Goal: Transaction & Acquisition: Purchase product/service

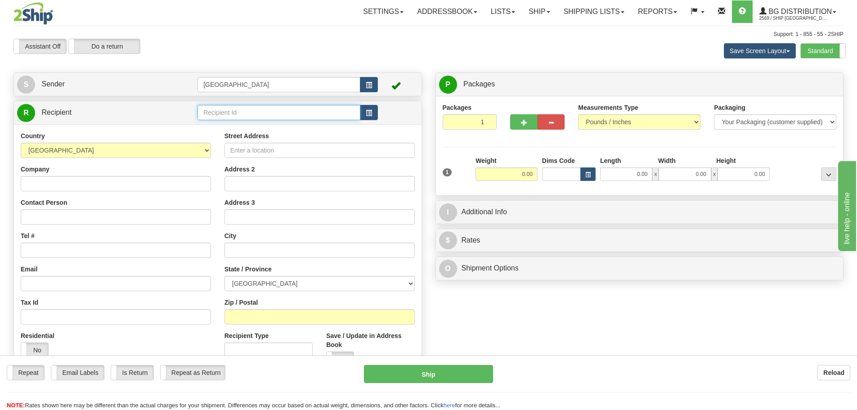
click at [217, 108] on input "text" at bounding box center [279, 112] width 163 height 15
click at [216, 125] on div "80048" at bounding box center [277, 127] width 154 height 10
type input "80048"
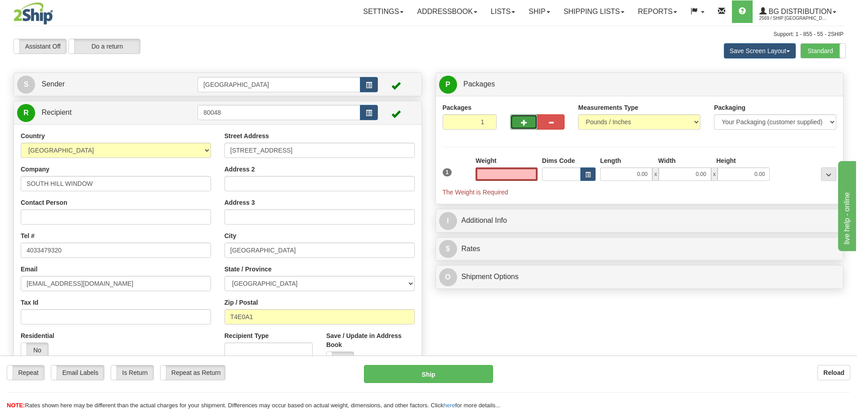
type input "0.00"
click at [524, 120] on span "button" at bounding box center [524, 123] width 6 height 6
type input "2"
click at [825, 82] on span "Package Level" at bounding box center [818, 84] width 36 height 6
radio input "true"
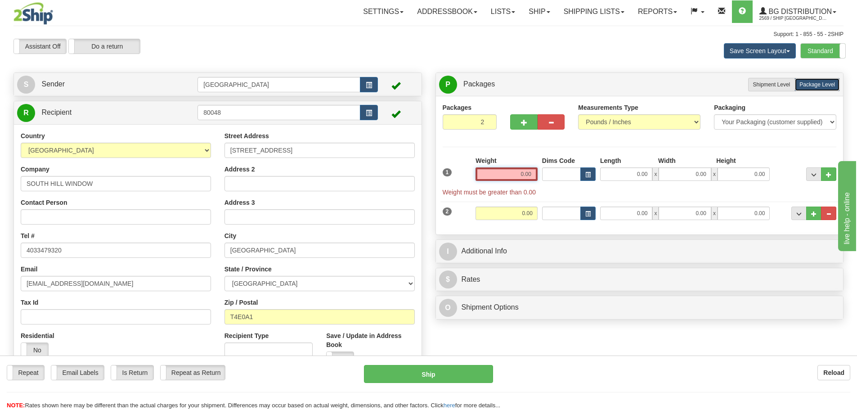
click at [531, 175] on input "0.00" at bounding box center [507, 174] width 62 height 14
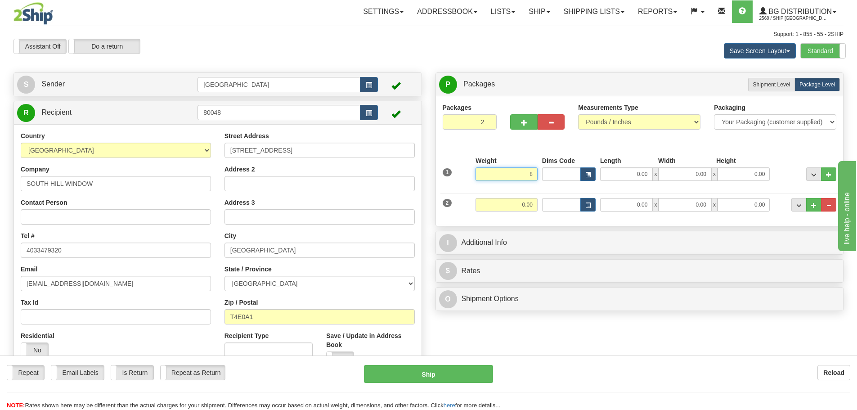
type input "8.00"
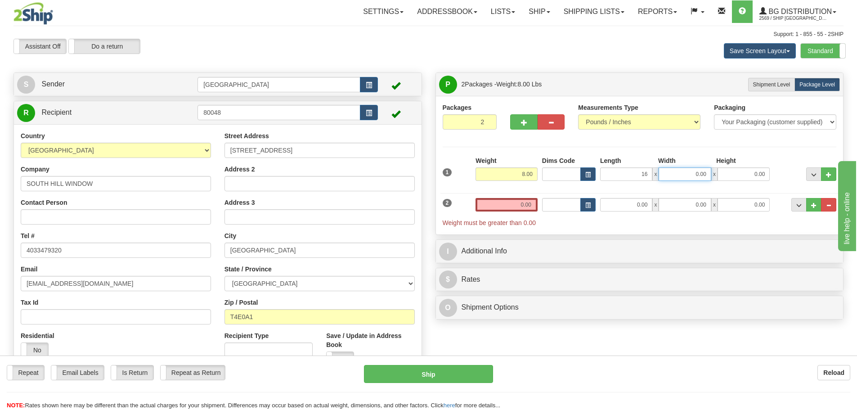
type input "16.00"
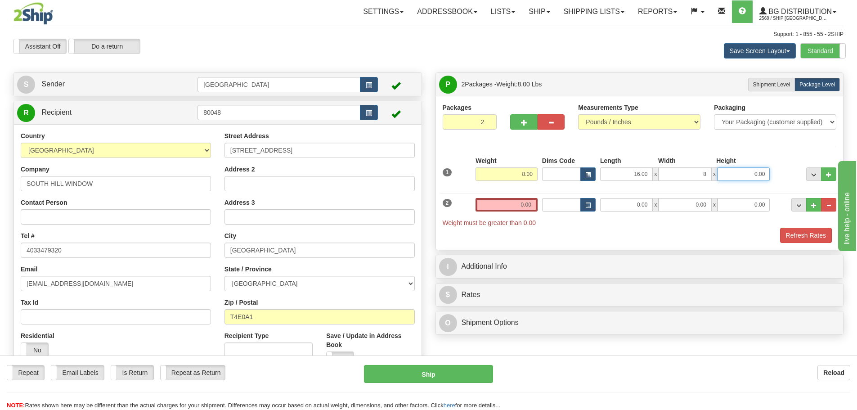
type input "8.00"
click at [531, 205] on input "0.00" at bounding box center [507, 205] width 62 height 14
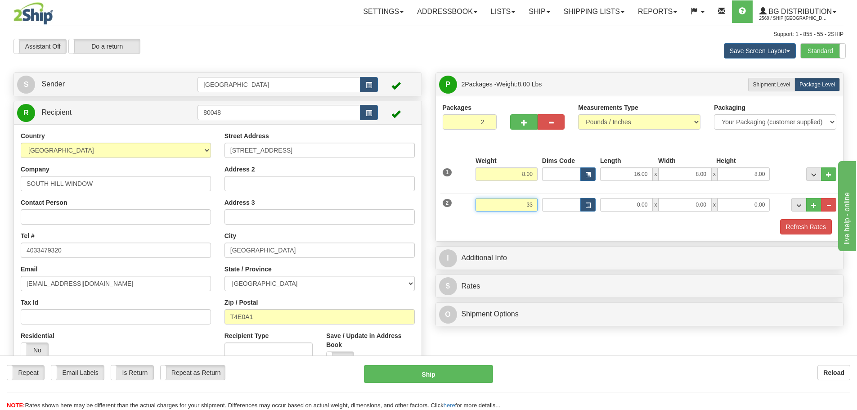
type input "33.00"
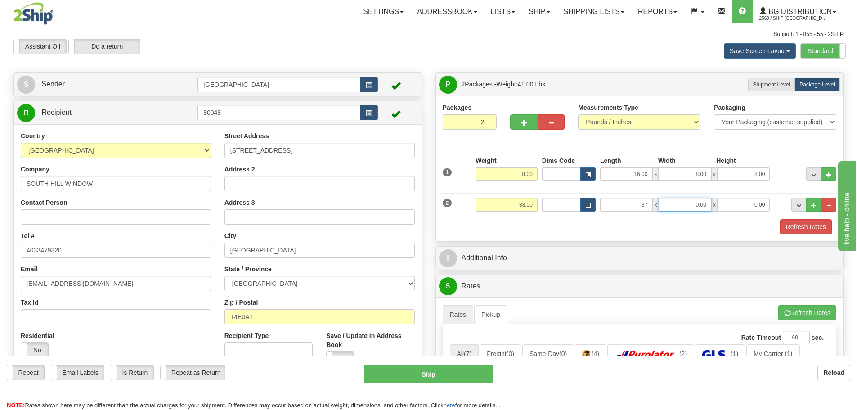
type input "37.00"
type input "9.00"
type input "10.00"
click at [804, 229] on button "Refresh Rates" at bounding box center [807, 226] width 52 height 15
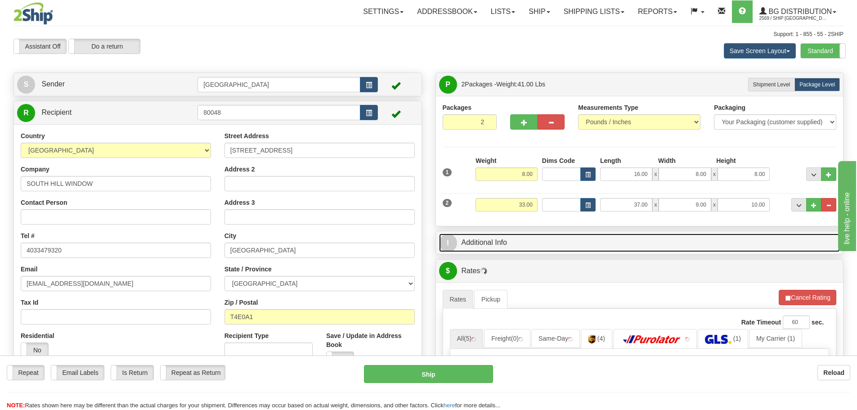
click at [606, 244] on link "I Additional Info" at bounding box center [640, 243] width 402 height 18
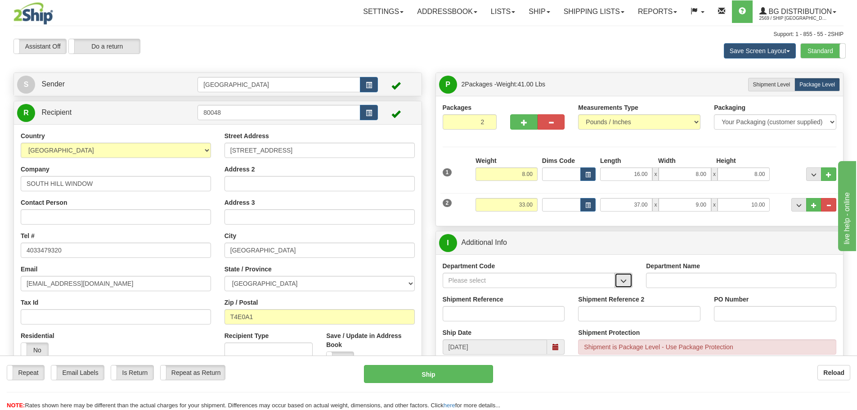
click at [624, 280] on span "button" at bounding box center [624, 281] width 6 height 6
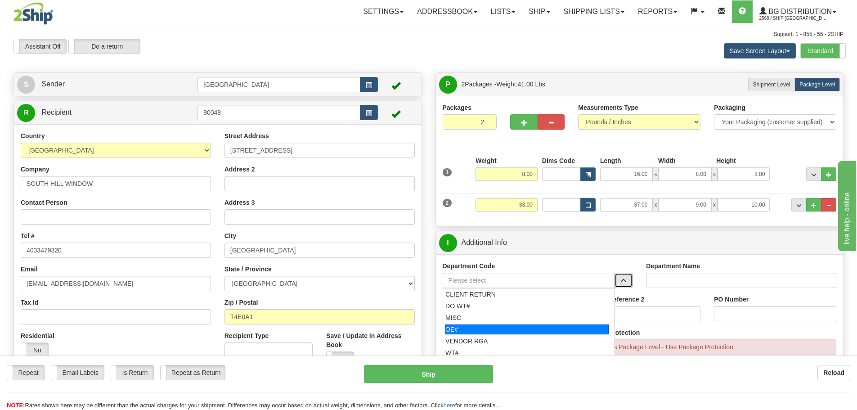
click at [528, 330] on div "OE#" at bounding box center [527, 330] width 164 height 10
type input "OE#"
type input "ORDERS"
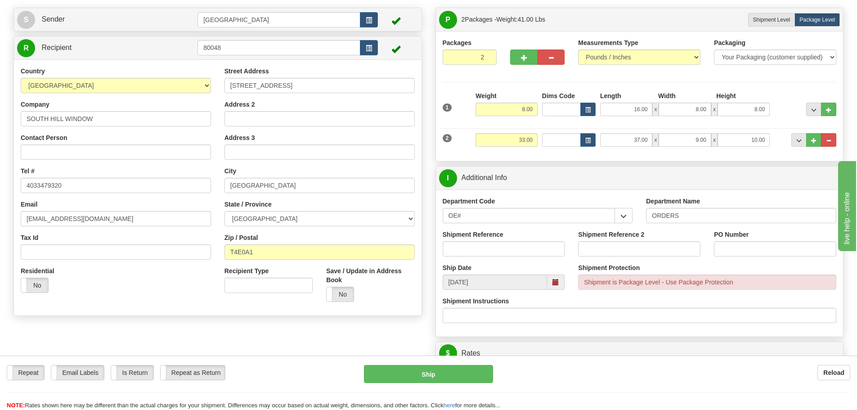
scroll to position [90, 0]
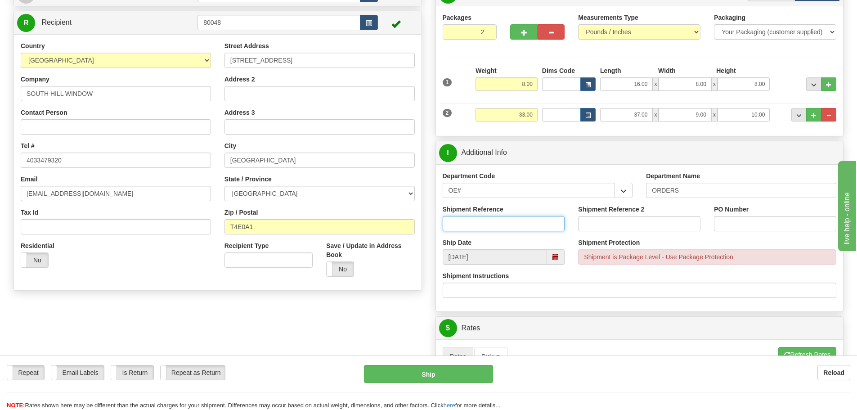
click at [537, 227] on input "Shipment Reference" at bounding box center [504, 223] width 122 height 15
type input "90040996-00 90040996-01 90041209-00"
click at [724, 222] on input "PO Number" at bounding box center [775, 223] width 122 height 15
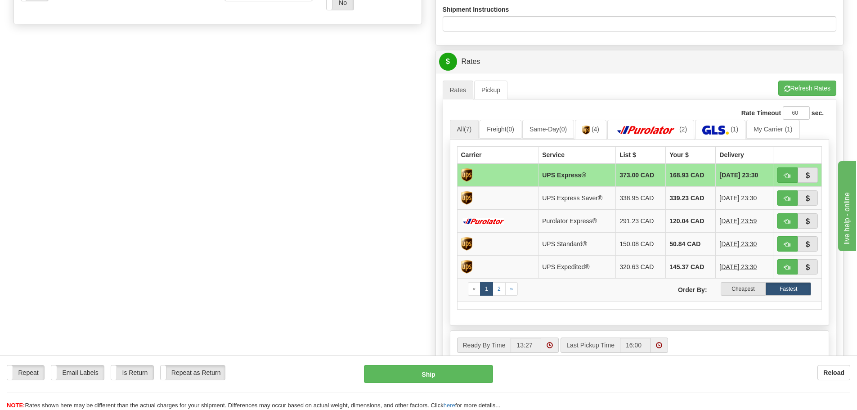
scroll to position [360, 0]
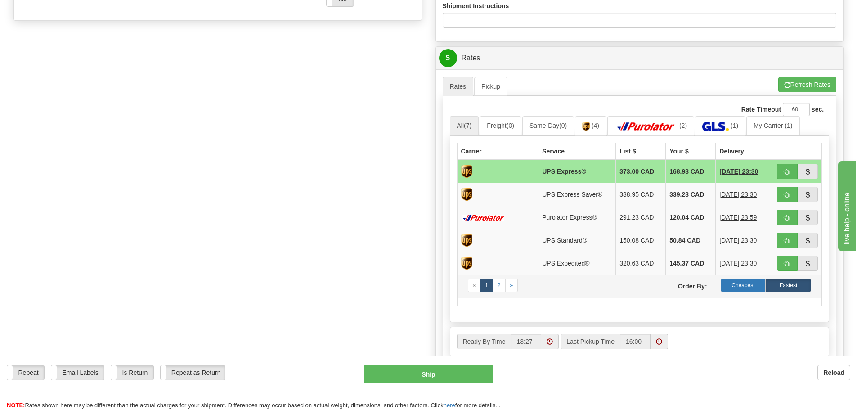
type input "D8949 / M6227"
click at [739, 285] on label "Cheapest" at bounding box center [743, 286] width 45 height 14
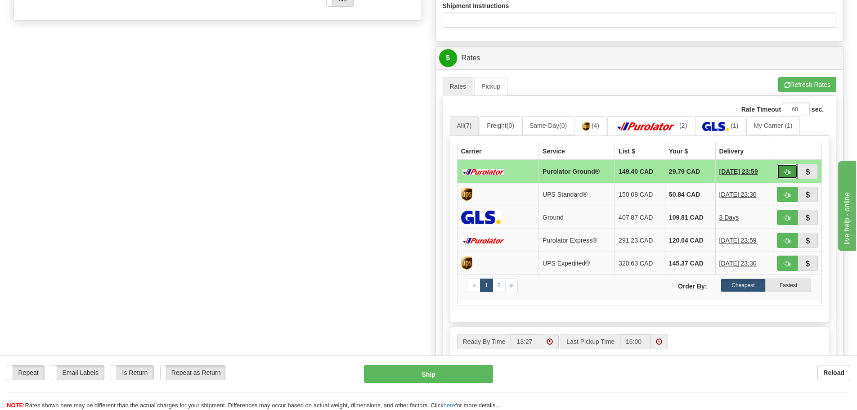
click at [785, 169] on span "button" at bounding box center [788, 172] width 6 height 6
type input "260"
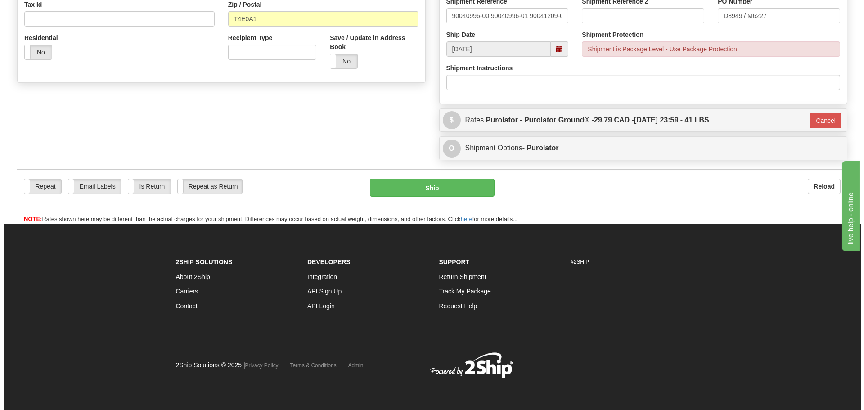
scroll to position [298, 0]
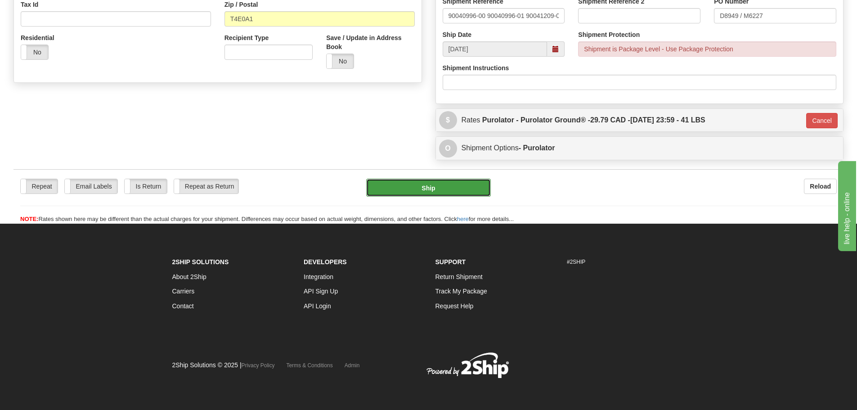
click at [441, 186] on button "Ship" at bounding box center [428, 188] width 125 height 18
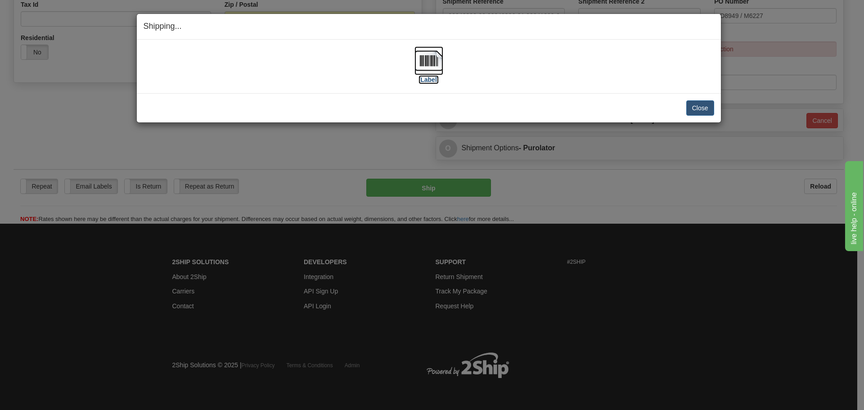
click at [433, 81] on label "[Label]" at bounding box center [429, 79] width 21 height 9
click at [694, 110] on button "Close" at bounding box center [700, 107] width 28 height 15
